Goal: Information Seeking & Learning: Find specific fact

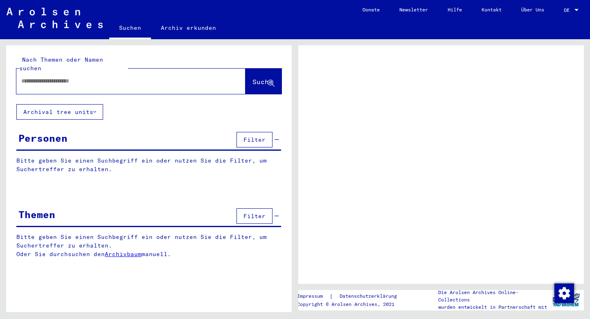
click at [147, 77] on input "text" at bounding box center [123, 81] width 205 height 9
type input "*******"
click at [254, 78] on span "Suche" at bounding box center [262, 82] width 20 height 8
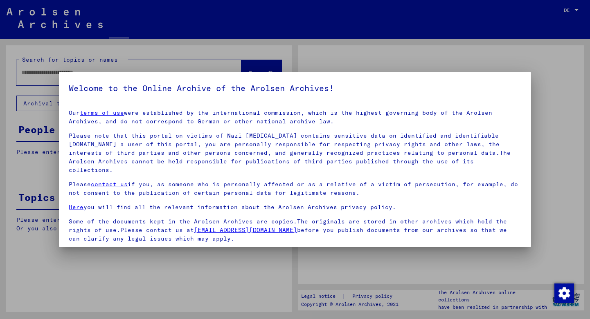
click at [271, 75] on mat-dialog-container "Welcome to the Online Archive of the Arolsen Archives! Our terms of use were es…" at bounding box center [295, 160] width 472 height 176
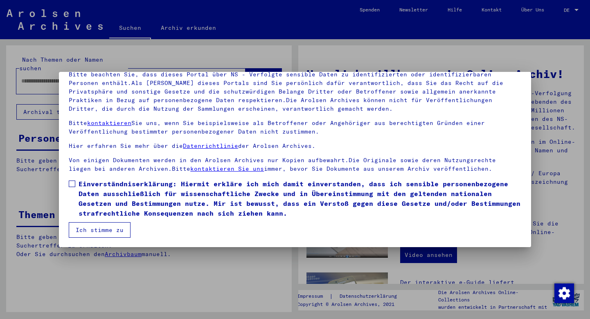
scroll to position [61, 0]
click at [72, 180] on label "Einverständniserklärung: Hiermit erkläre ich mich damit einverstanden, dass ich…" at bounding box center [295, 198] width 452 height 39
click at [80, 226] on button "Ich stimme zu" at bounding box center [100, 231] width 62 height 16
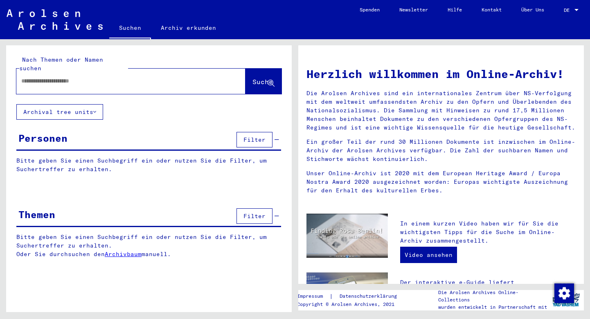
click at [187, 77] on input "text" at bounding box center [121, 81] width 200 height 9
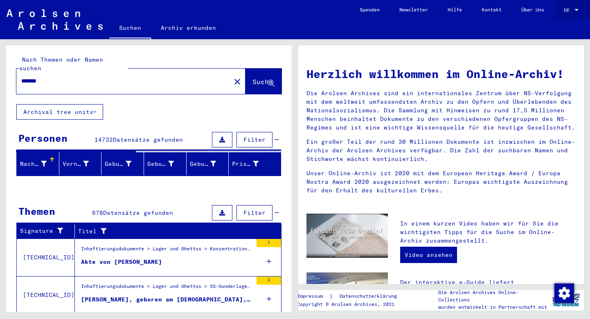
click at [571, 11] on span "DE" at bounding box center [568, 10] width 9 height 6
click at [566, 16] on span "English" at bounding box center [556, 14] width 20 height 6
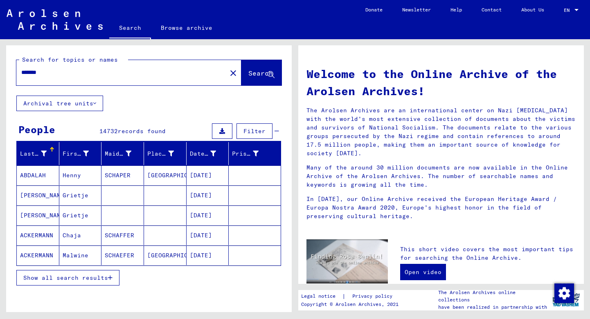
click at [22, 74] on input "*******" at bounding box center [119, 72] width 196 height 9
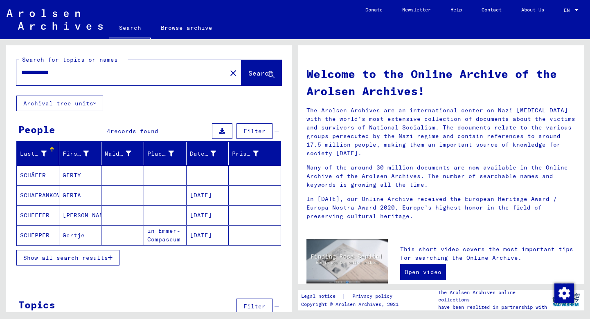
click at [37, 73] on input "**********" at bounding box center [119, 72] width 196 height 9
type input "**********"
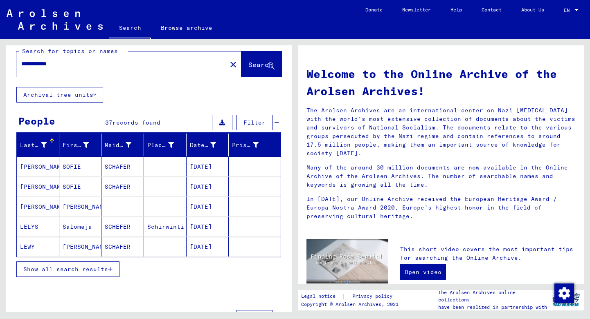
scroll to position [6, 0]
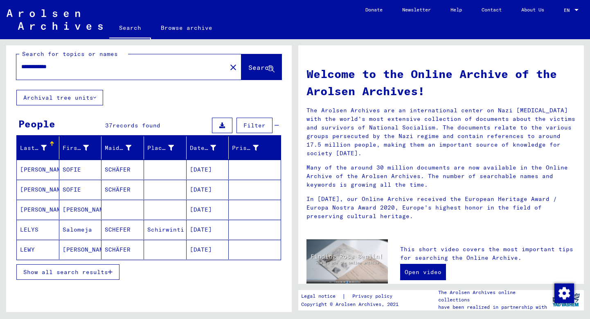
click at [85, 276] on span "Show all search results" at bounding box center [65, 272] width 85 height 7
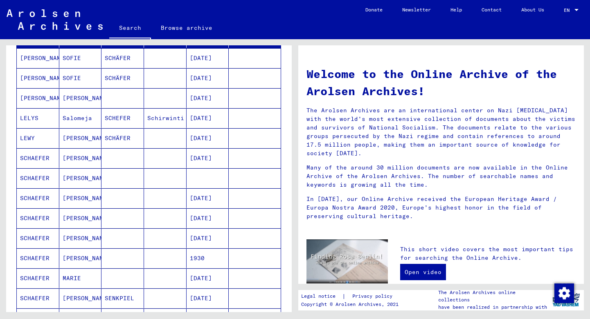
scroll to position [115, 0]
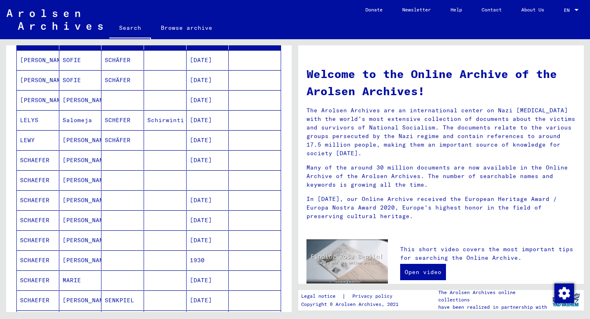
click at [38, 201] on mat-cell "SCHAEFER" at bounding box center [38, 201] width 43 height 20
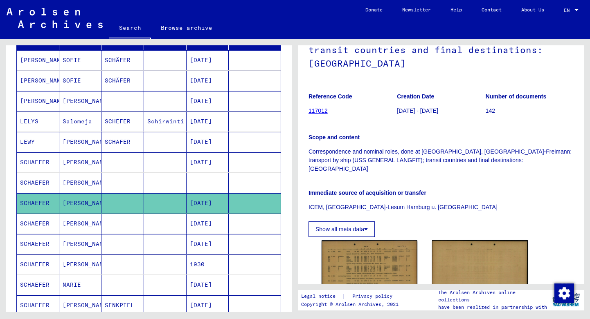
scroll to position [103, 0]
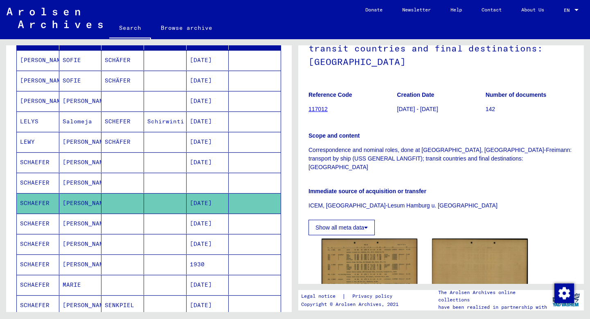
click at [200, 225] on mat-cell "[DATE]" at bounding box center [208, 224] width 43 height 20
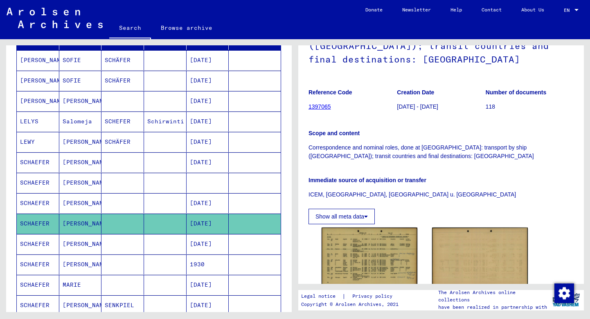
scroll to position [123, 0]
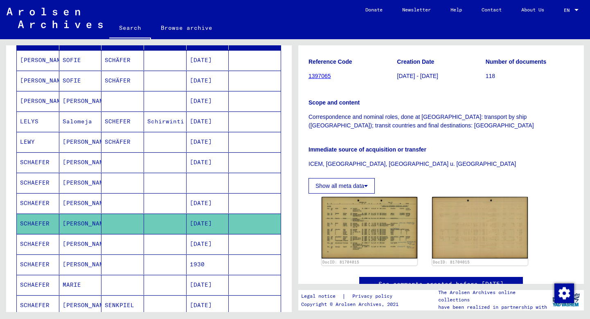
click at [207, 180] on mat-cell at bounding box center [208, 183] width 43 height 20
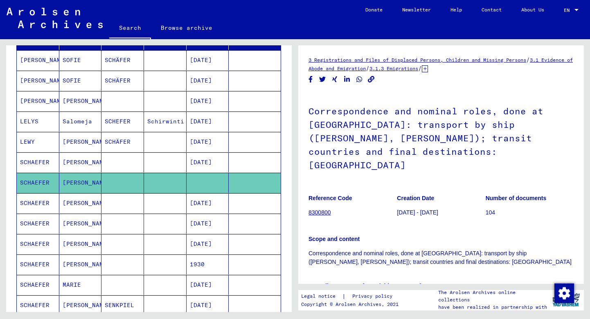
click at [206, 165] on mat-cell "[DATE]" at bounding box center [208, 163] width 43 height 20
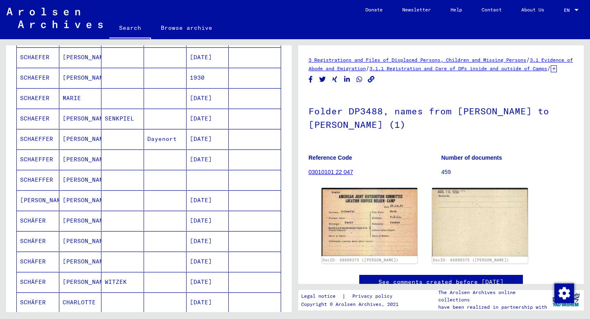
scroll to position [307, 0]
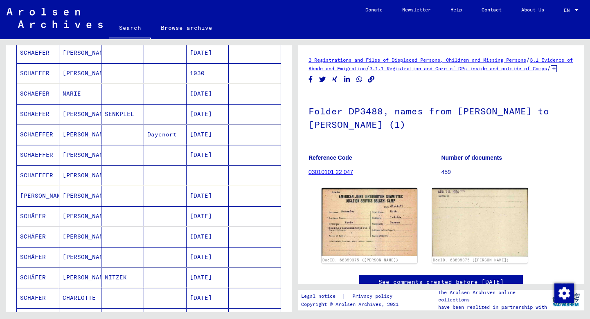
click at [209, 216] on mat-cell "[DATE]" at bounding box center [208, 217] width 43 height 20
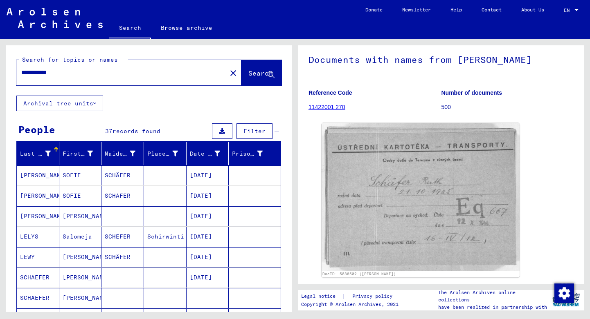
click at [228, 74] on mat-icon "close" at bounding box center [233, 73] width 10 height 10
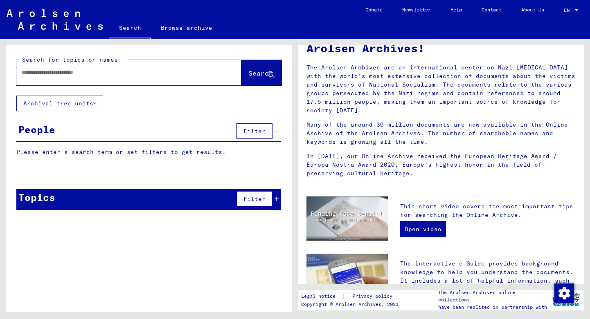
click at [101, 74] on input "text" at bounding box center [119, 72] width 196 height 9
type input "*******"
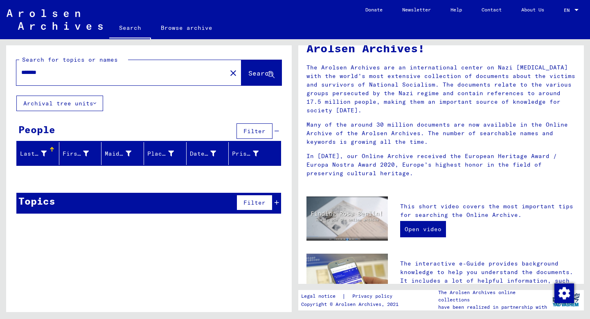
click at [228, 73] on mat-icon "close" at bounding box center [233, 73] width 10 height 10
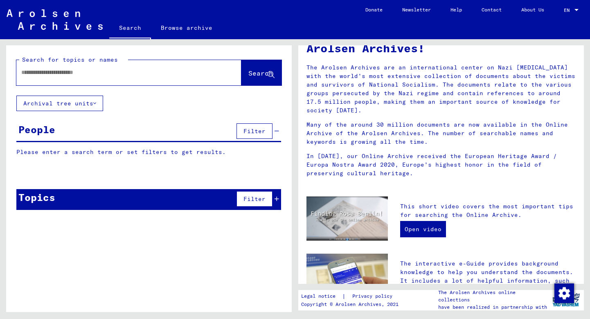
click at [56, 74] on input "text" at bounding box center [119, 72] width 196 height 9
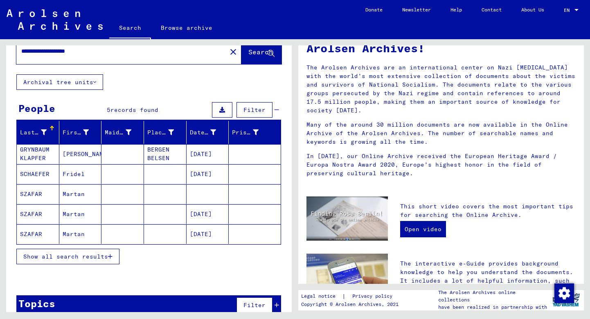
scroll to position [22, 0]
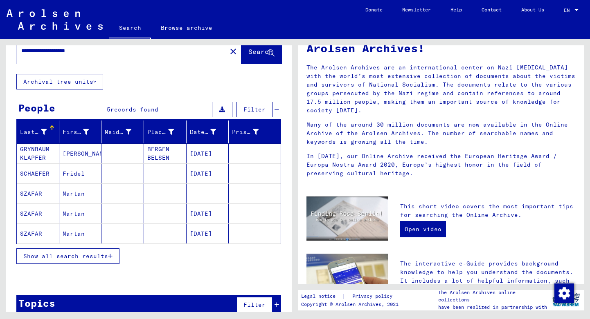
click at [103, 257] on span "Show all search results" at bounding box center [65, 256] width 85 height 7
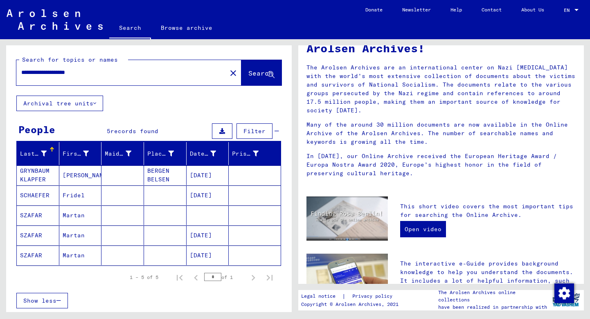
scroll to position [0, 0]
click at [35, 72] on input "**********" at bounding box center [119, 72] width 196 height 9
type input "**********"
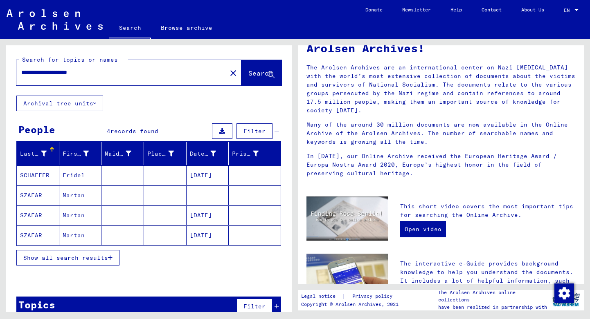
click at [74, 174] on mat-cell "Fridel" at bounding box center [80, 176] width 43 height 20
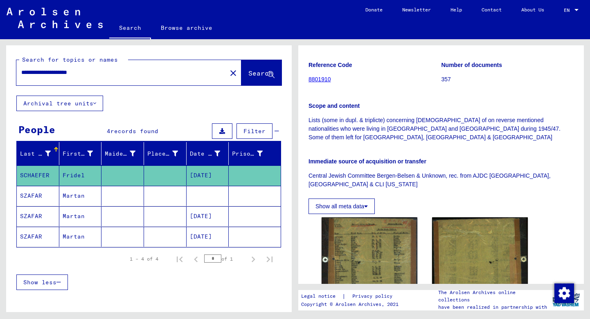
scroll to position [160, 0]
